Goal: Task Accomplishment & Management: Complete application form

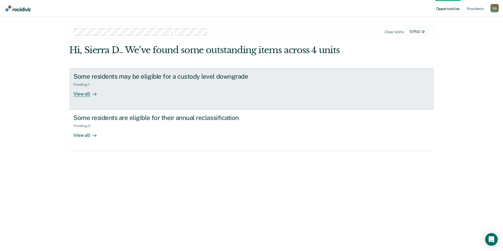
click at [305, 91] on link "Some residents may be eligible for a custody level downgrade Pending : 1 View a…" at bounding box center [251, 89] width 365 height 42
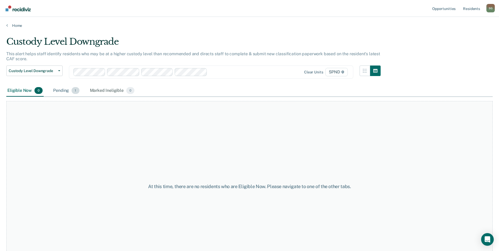
click at [53, 86] on div "Pending 1" at bounding box center [66, 91] width 28 height 12
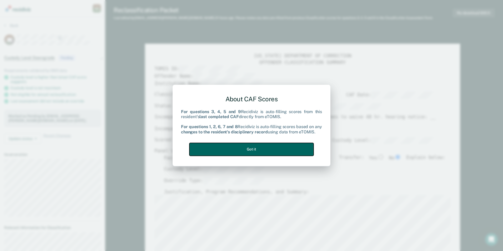
click at [276, 147] on button "Got it" at bounding box center [252, 149] width 124 height 13
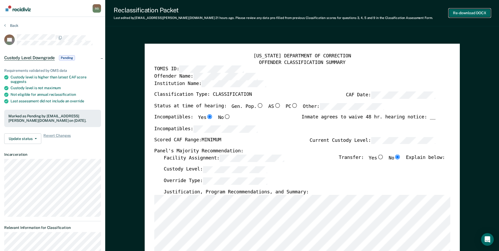
click at [474, 12] on button "Re-download DOCX" at bounding box center [470, 13] width 42 height 9
type textarea "x"
